Goal: Find specific page/section: Find specific page/section

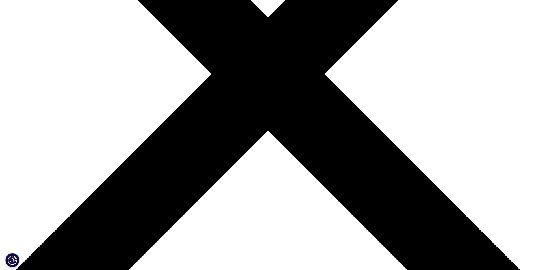
scroll to position [198, 0]
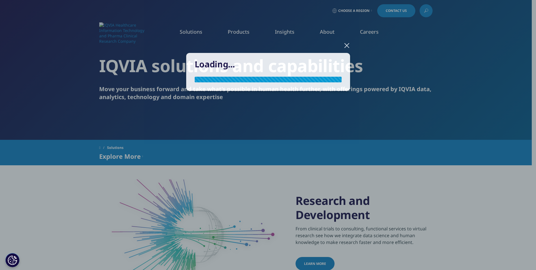
click at [428, 11] on div "Loading..." at bounding box center [269, 76] width 334 height 153
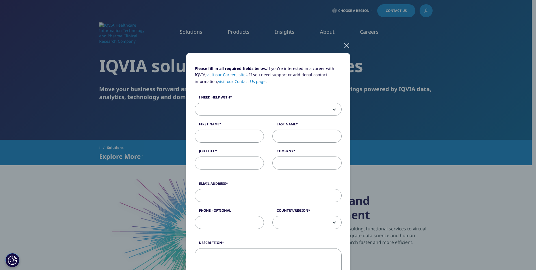
click at [344, 48] on div at bounding box center [347, 45] width 7 height 16
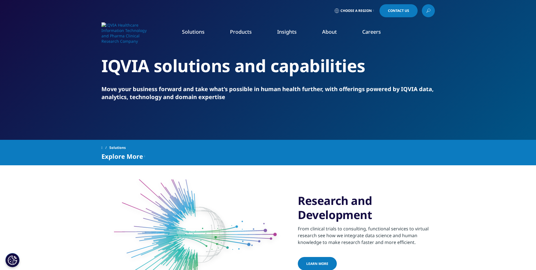
click at [427, 7] on icon at bounding box center [428, 10] width 5 height 7
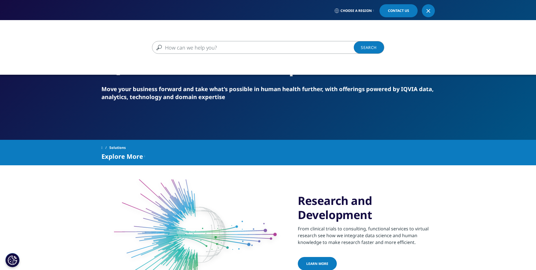
click at [268, 46] on input "Search" at bounding box center [260, 47] width 216 height 13
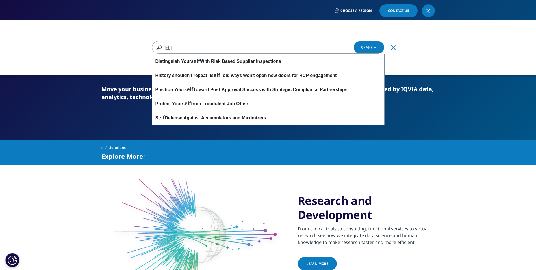
type input "ELF"
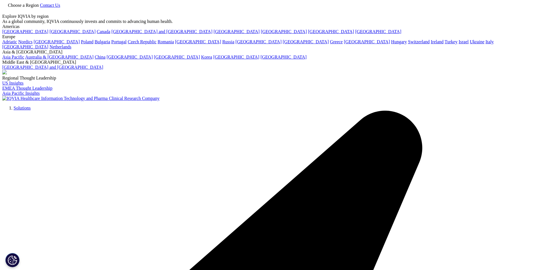
type input "ELF"
